Goal: Task Accomplishment & Management: Use online tool/utility

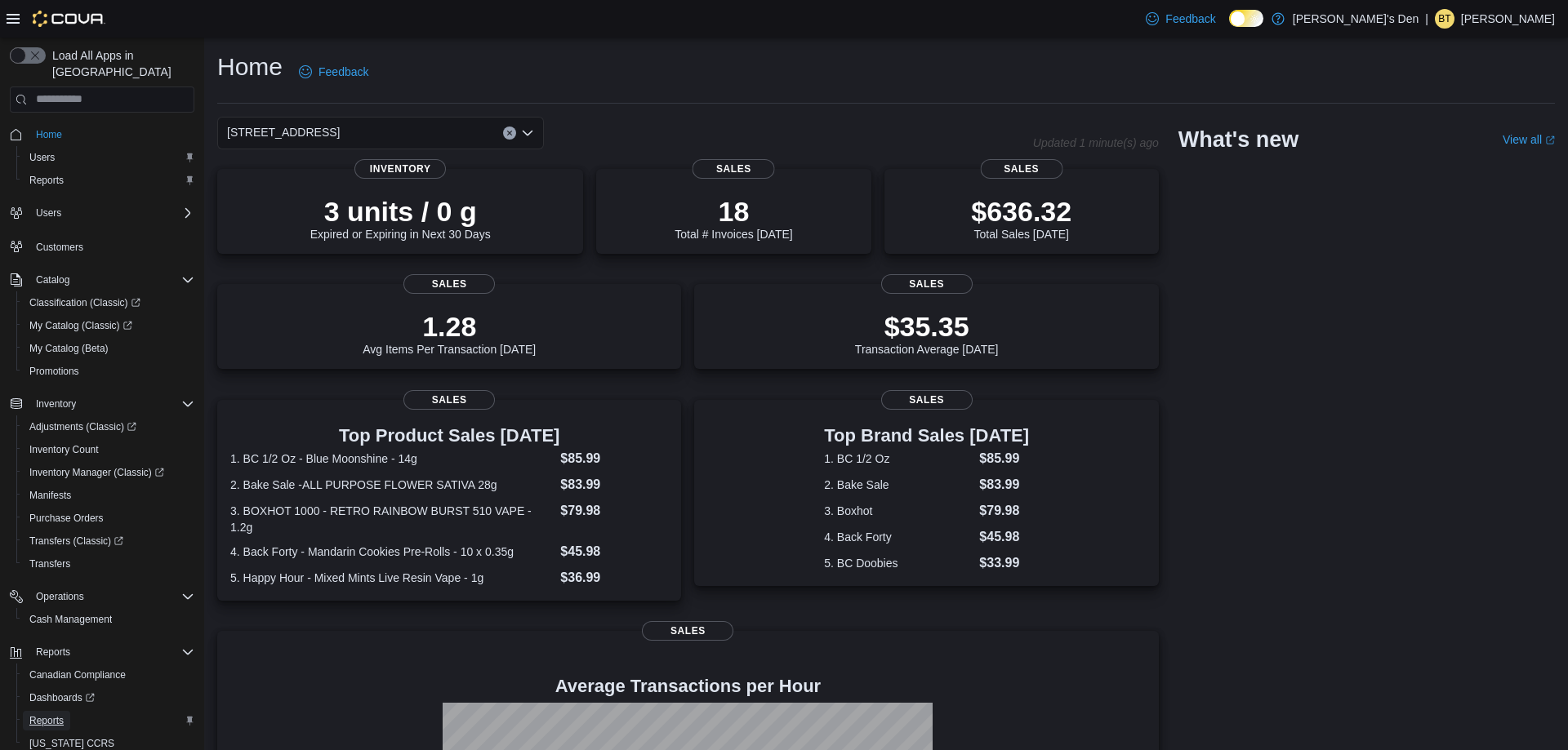
click at [59, 714] on span "Reports" at bounding box center [46, 720] width 34 height 13
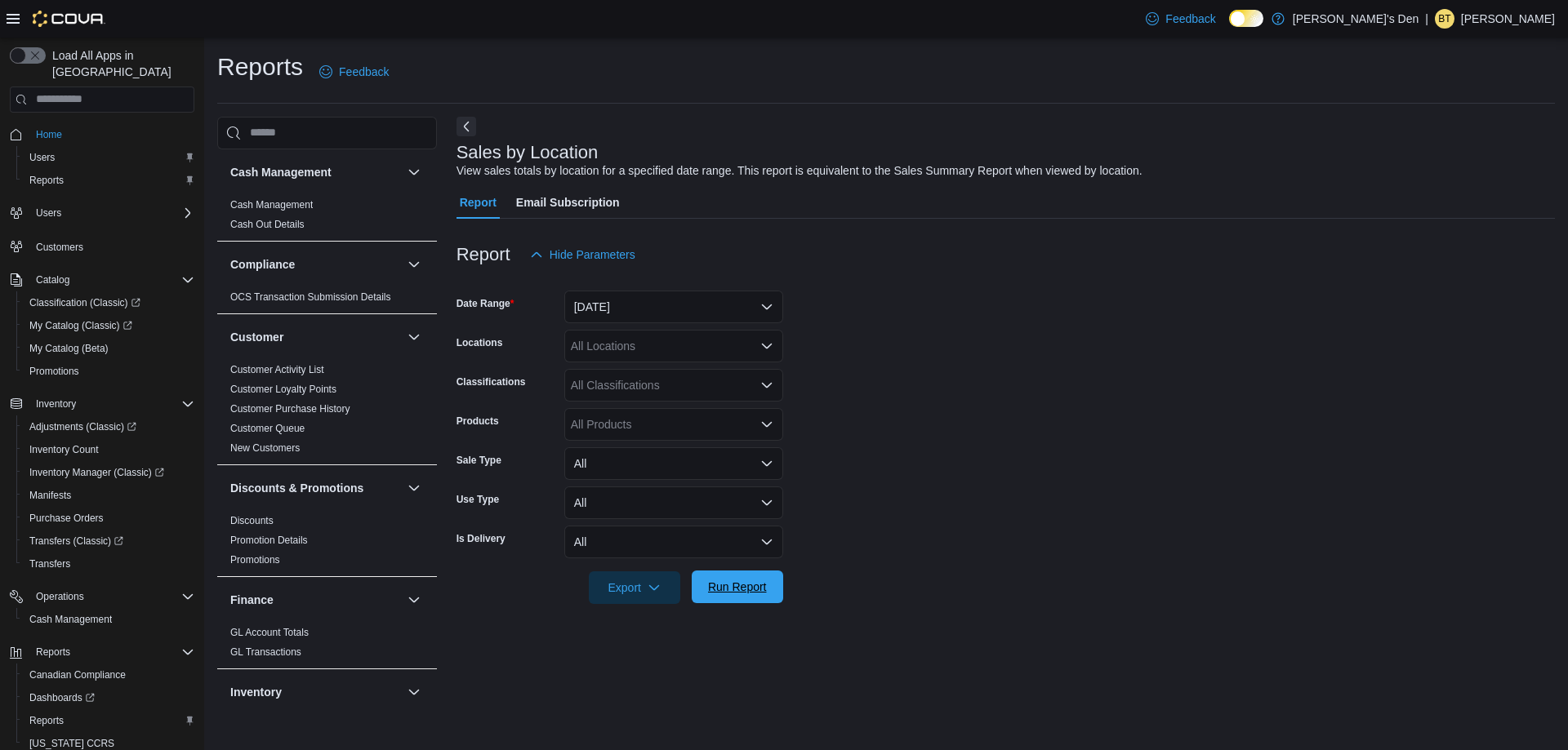
click at [735, 597] on span "Run Report" at bounding box center [737, 587] width 72 height 33
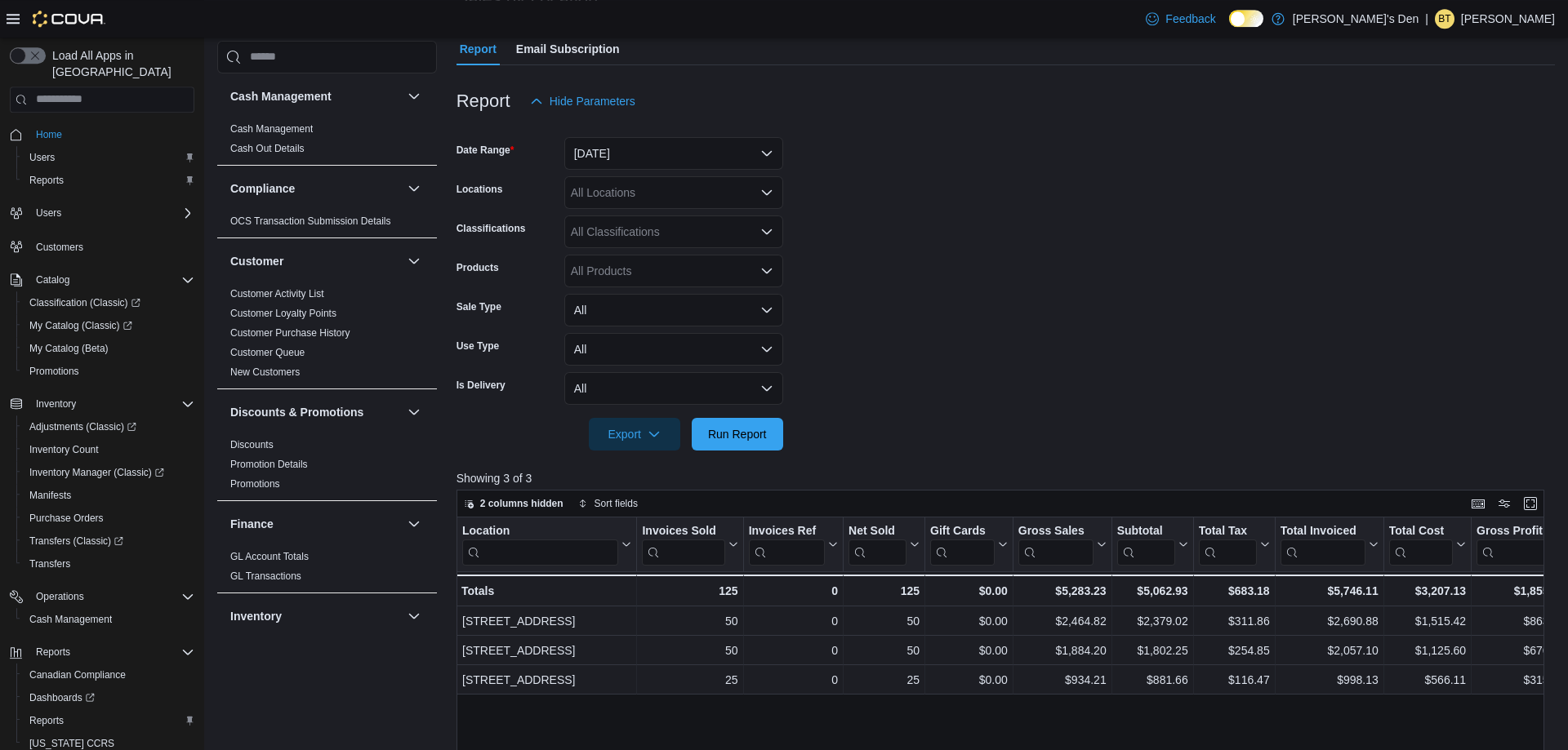
scroll to position [166, 0]
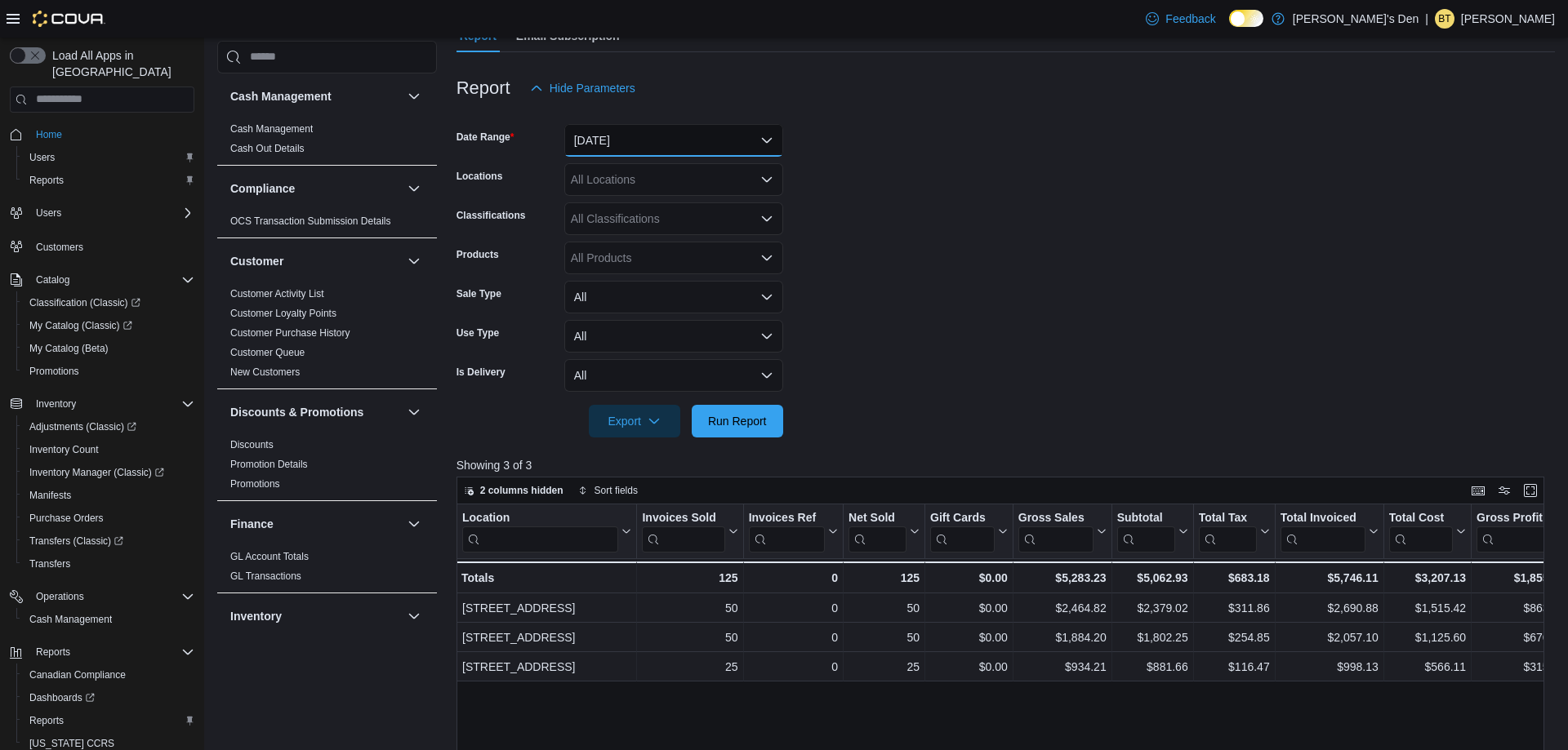
click at [645, 141] on button "Yesterday" at bounding box center [673, 141] width 218 height 33
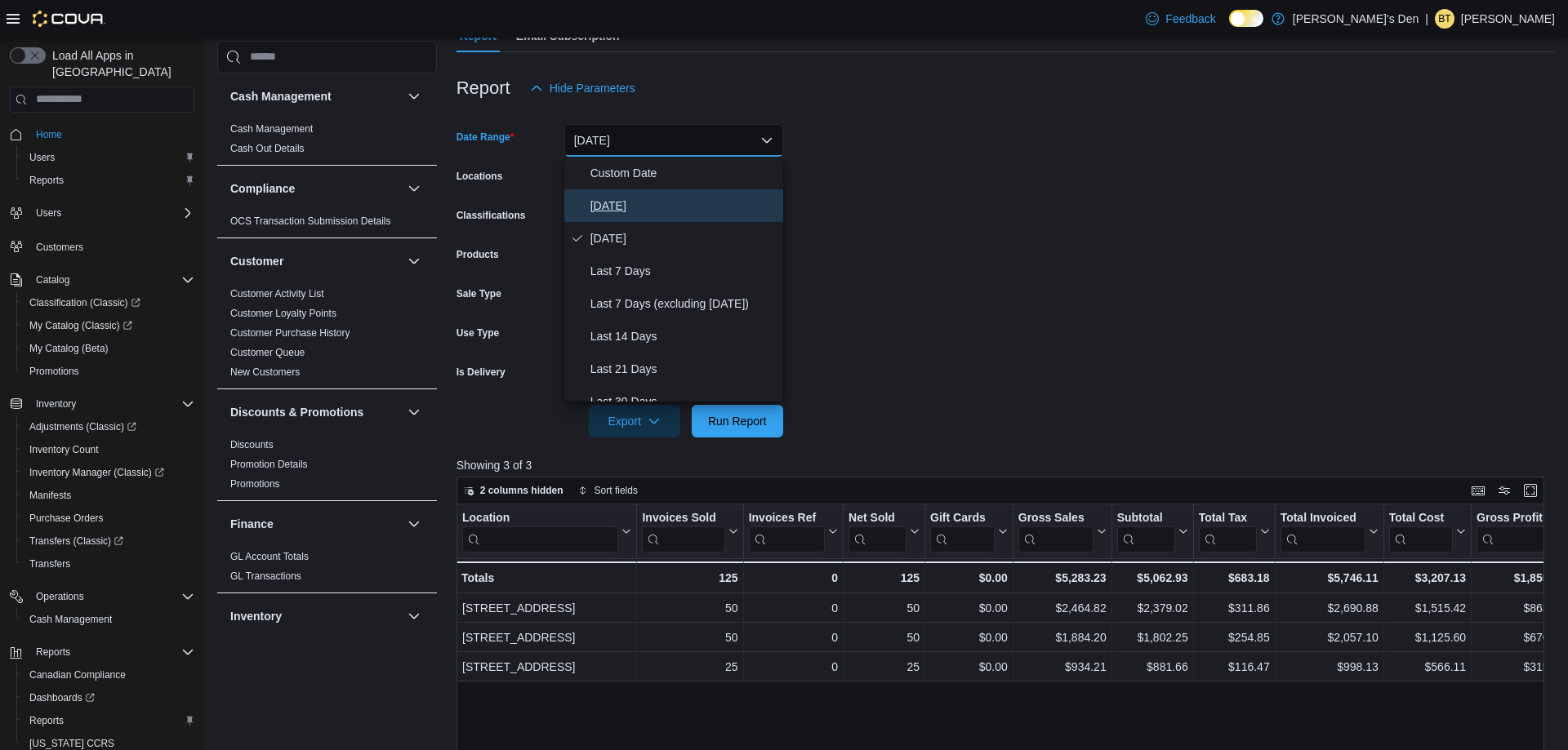
click at [629, 208] on span "Today" at bounding box center [683, 205] width 186 height 20
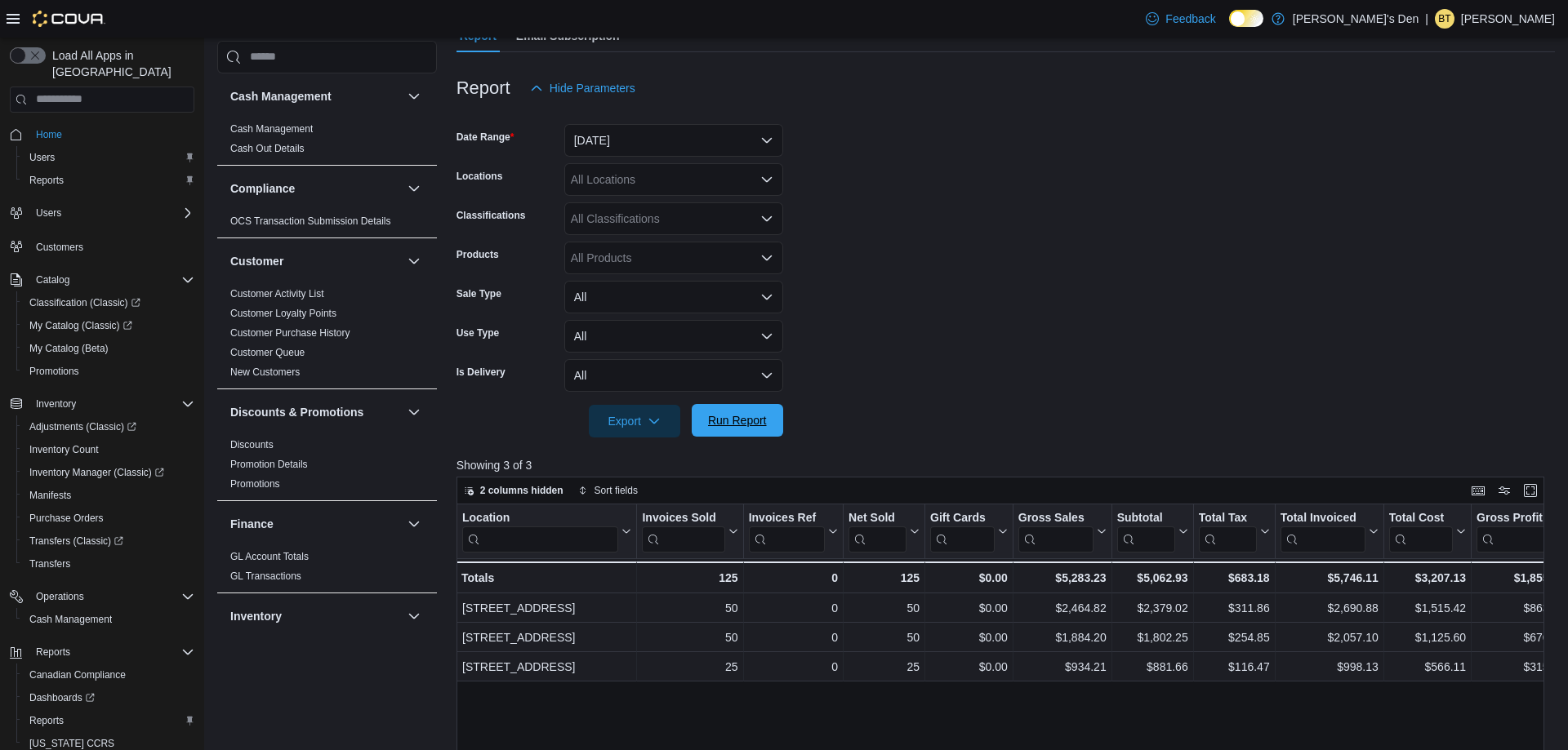
click at [720, 435] on span "Run Report" at bounding box center [737, 420] width 72 height 33
